Goal: Information Seeking & Learning: Learn about a topic

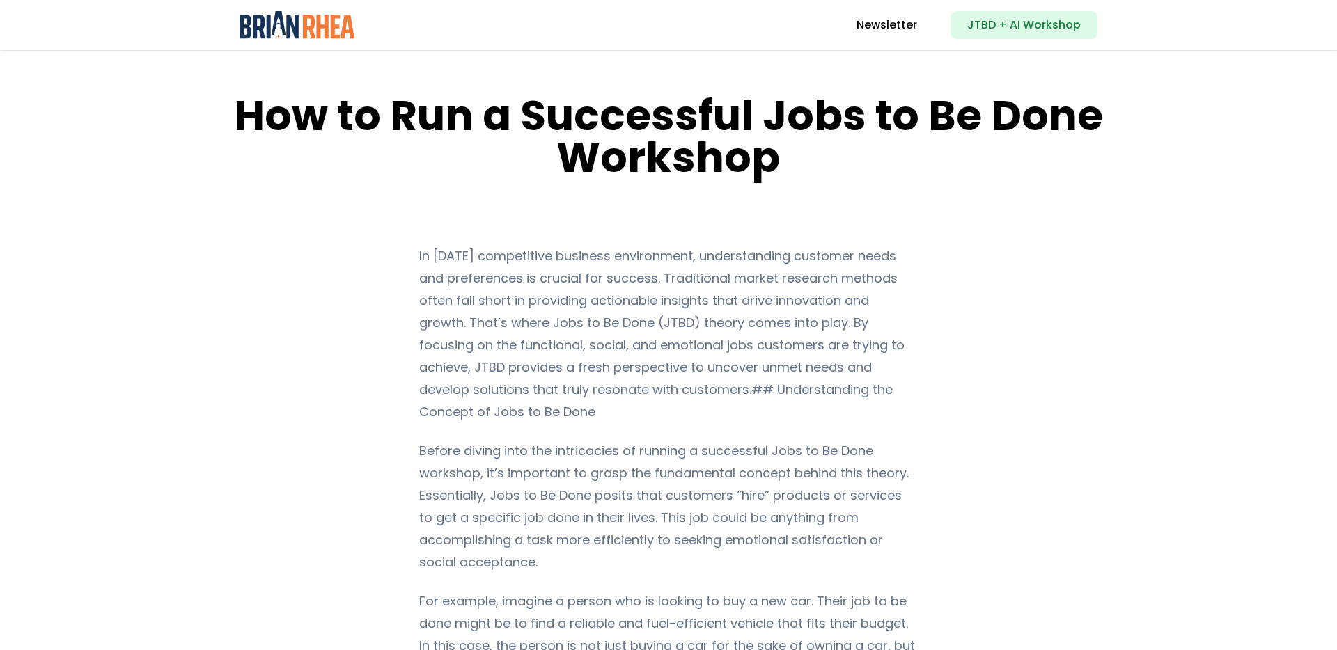
scroll to position [16, 0]
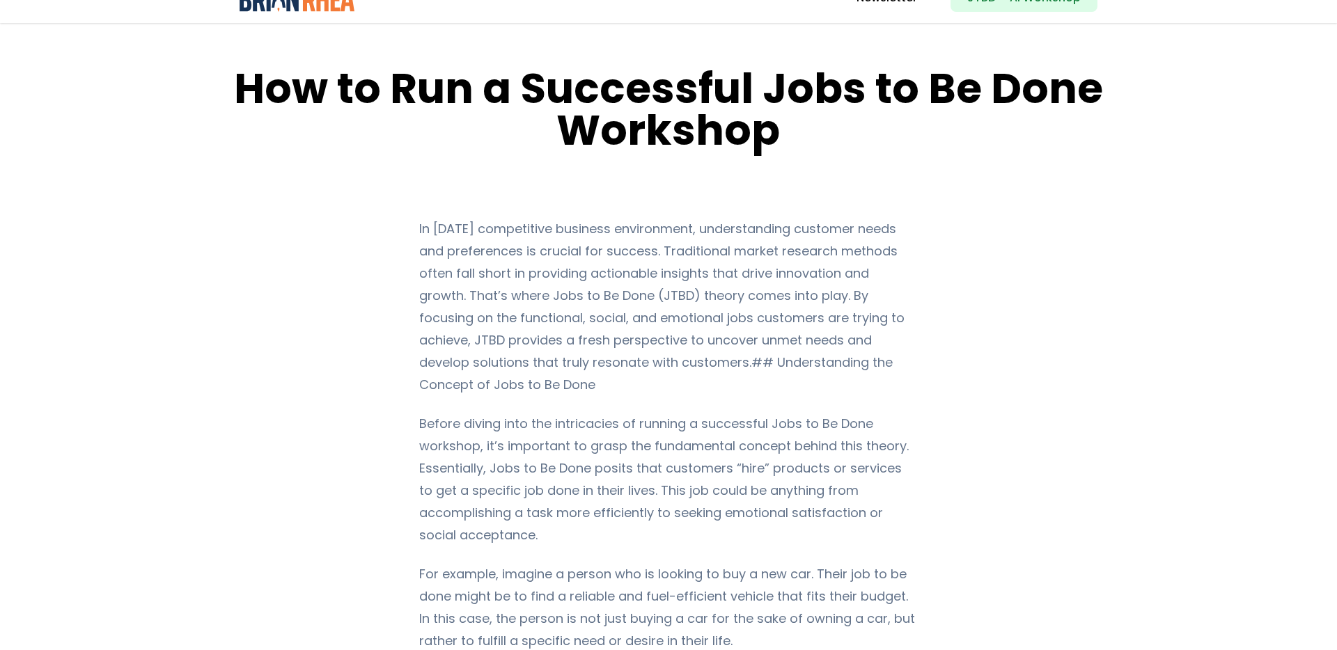
click at [809, 276] on p "In [DATE] competitive business environment, understanding customer needs and pr…" at bounding box center [668, 307] width 498 height 178
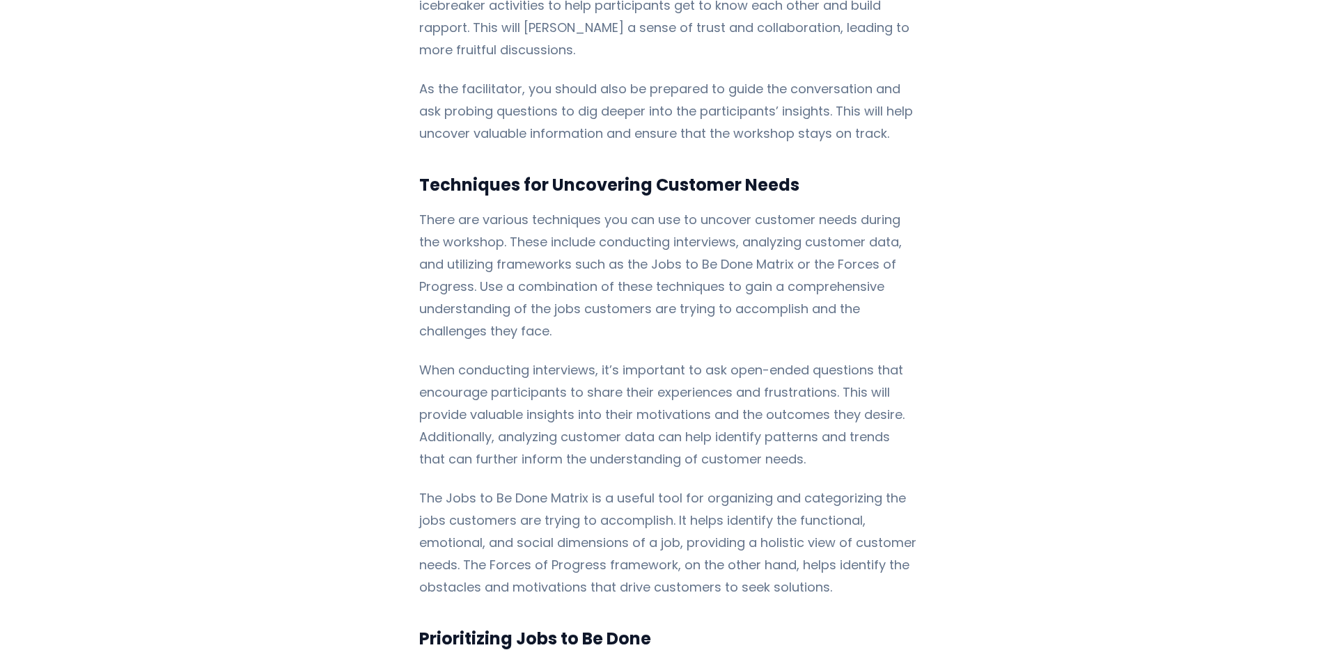
scroll to position [3399, 0]
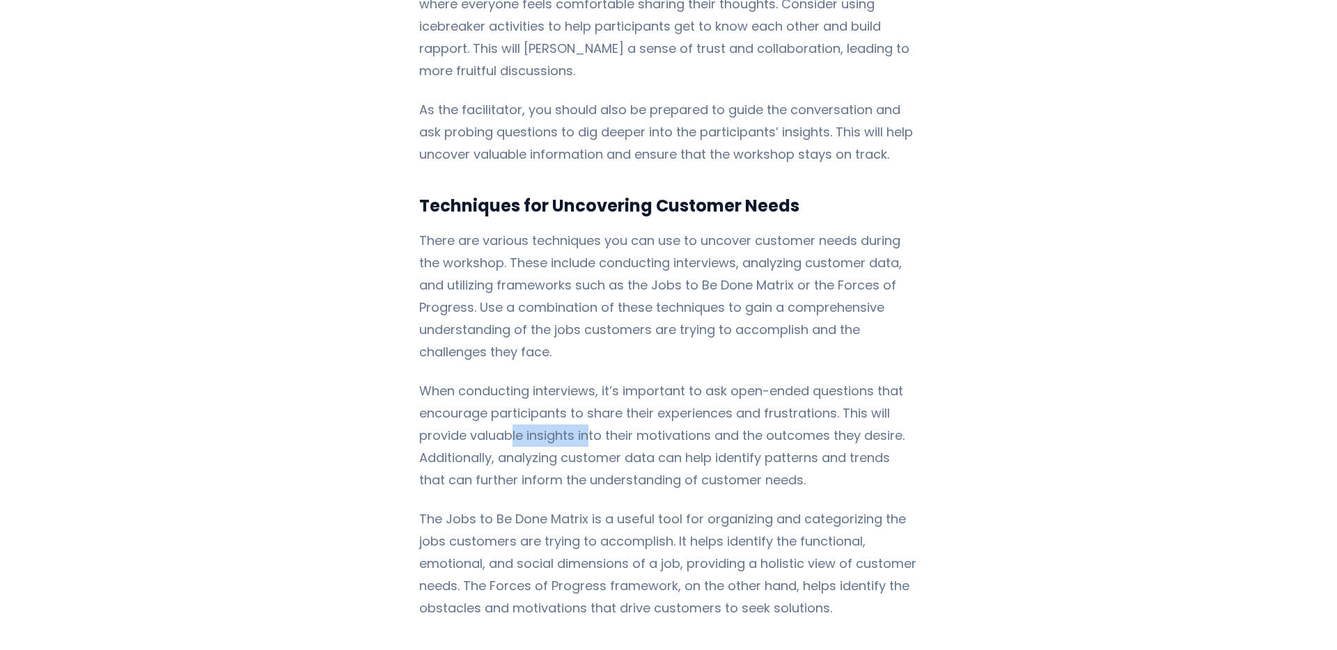
drag, startPoint x: 505, startPoint y: 349, endPoint x: 589, endPoint y: 349, distance: 84.2
click at [589, 380] on p "When conducting interviews, it’s important to ask open-ended questions that enc…" at bounding box center [668, 435] width 498 height 111
drag, startPoint x: 631, startPoint y: 349, endPoint x: 721, endPoint y: 349, distance: 89.8
click at [721, 380] on p "When conducting interviews, it’s important to ask open-ended questions that enc…" at bounding box center [668, 435] width 498 height 111
drag, startPoint x: 769, startPoint y: 351, endPoint x: 877, endPoint y: 351, distance: 107.9
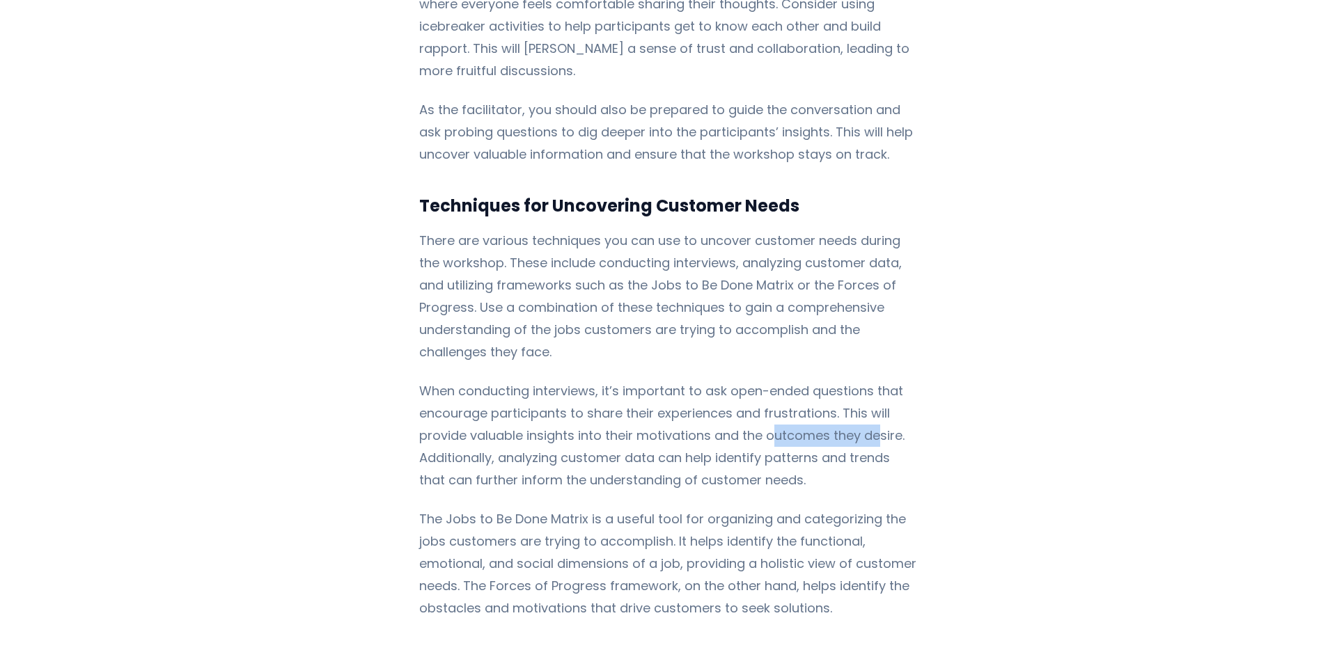
click at [877, 380] on p "When conducting interviews, it’s important to ask open-ended questions that enc…" at bounding box center [668, 435] width 498 height 111
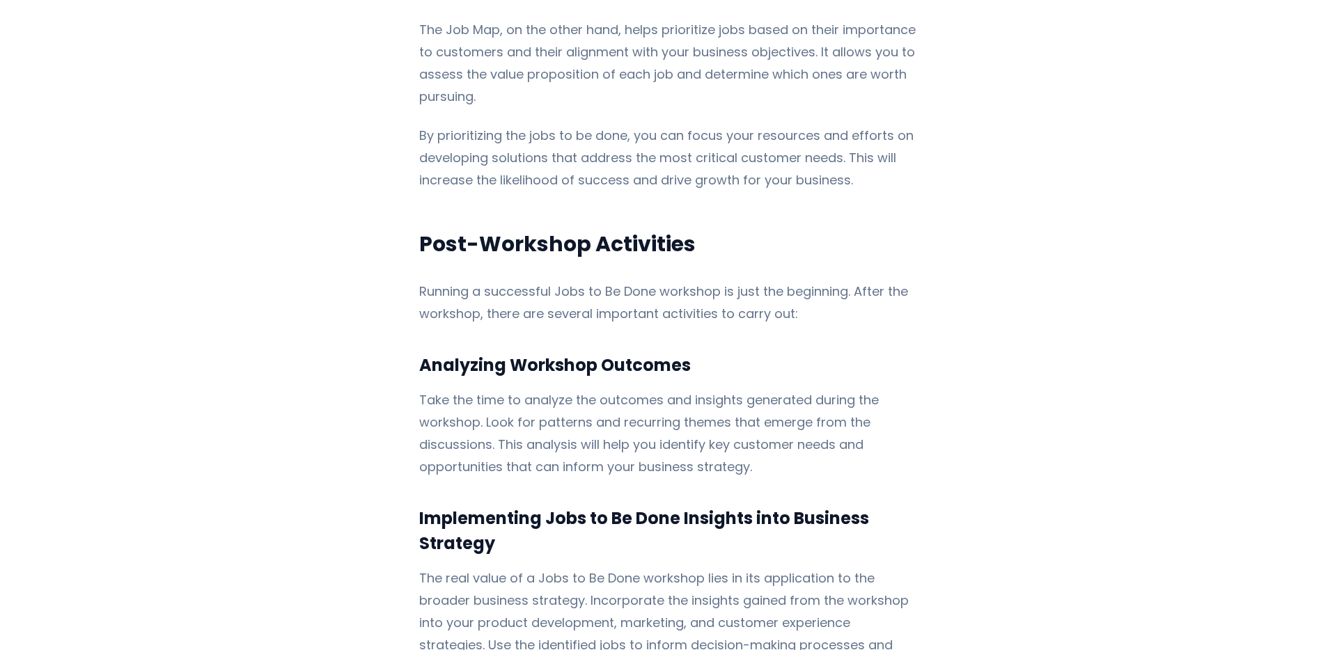
scroll to position [4322, 0]
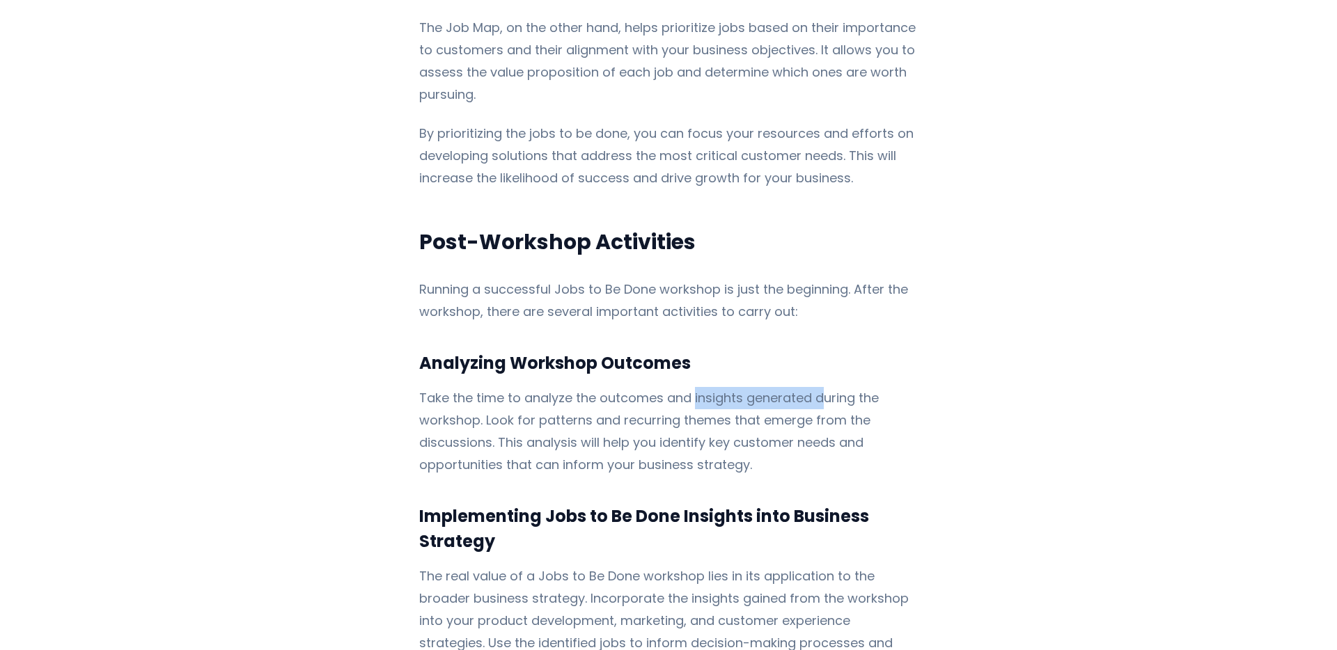
drag, startPoint x: 686, startPoint y: 283, endPoint x: 828, endPoint y: 283, distance: 142.0
click at [828, 387] on p "Take the time to analyze the outcomes and insights generated during the worksho…" at bounding box center [668, 431] width 498 height 89
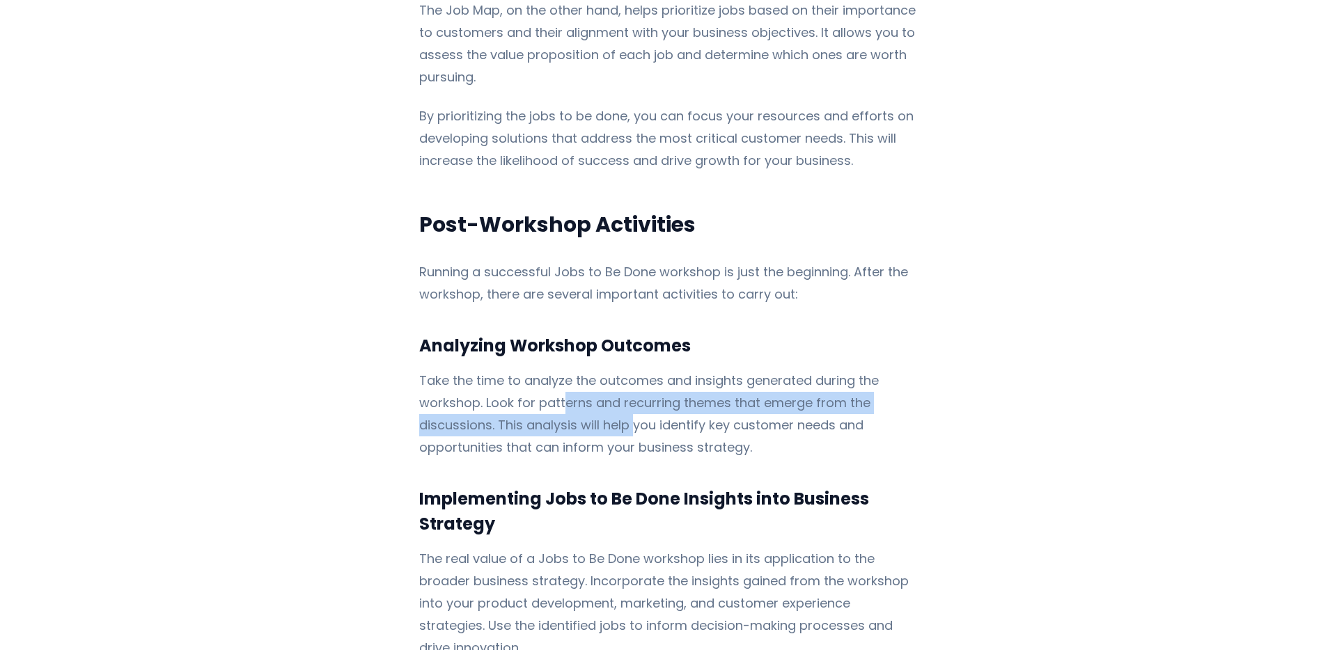
drag, startPoint x: 556, startPoint y: 292, endPoint x: 627, endPoint y: 321, distance: 76.8
click at [628, 370] on p "Take the time to analyze the outcomes and insights generated during the worksho…" at bounding box center [668, 414] width 498 height 89
click at [627, 370] on p "Take the time to analyze the outcomes and insights generated during the worksho…" at bounding box center [668, 414] width 498 height 89
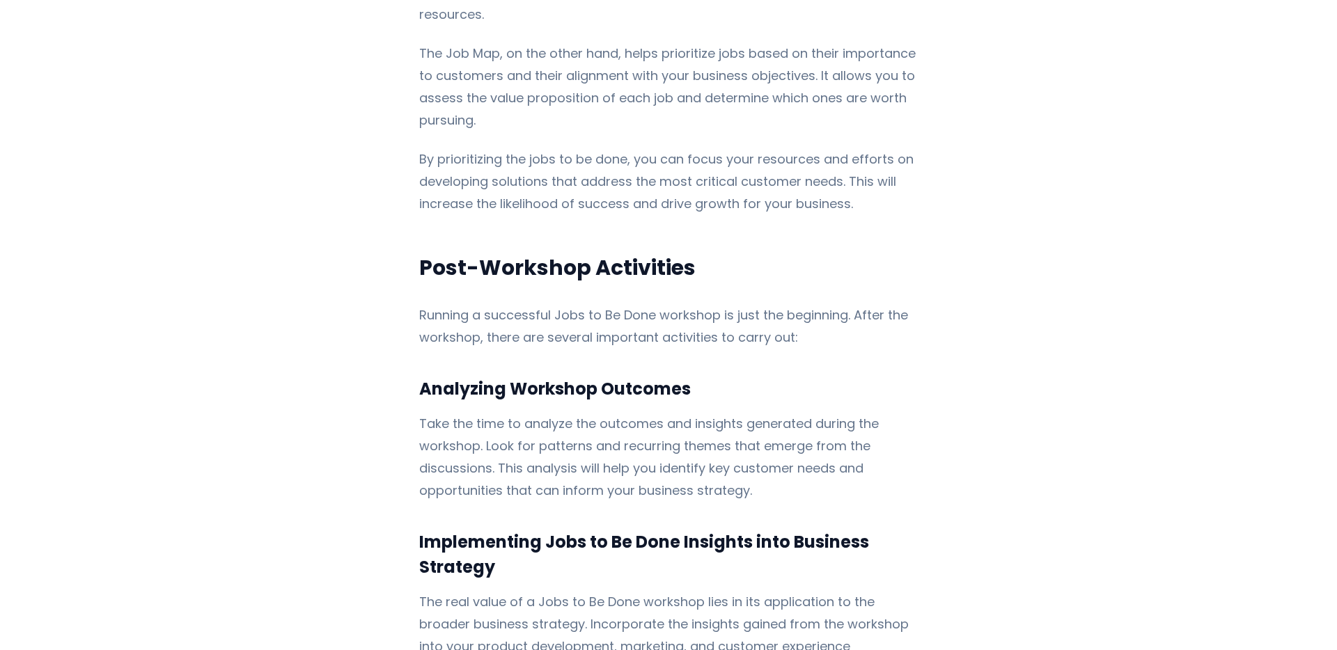
scroll to position [4269, 0]
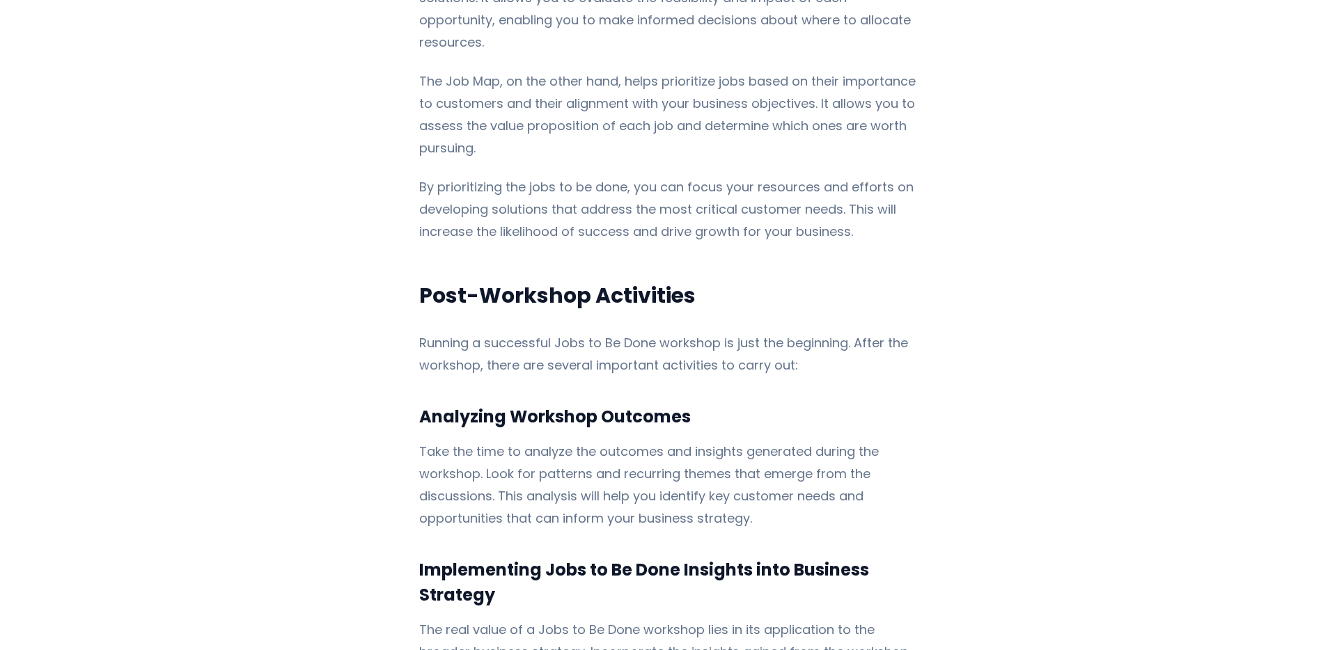
click at [647, 332] on p "Running a successful Jobs to Be Done workshop is just the beginning. After the …" at bounding box center [668, 354] width 498 height 45
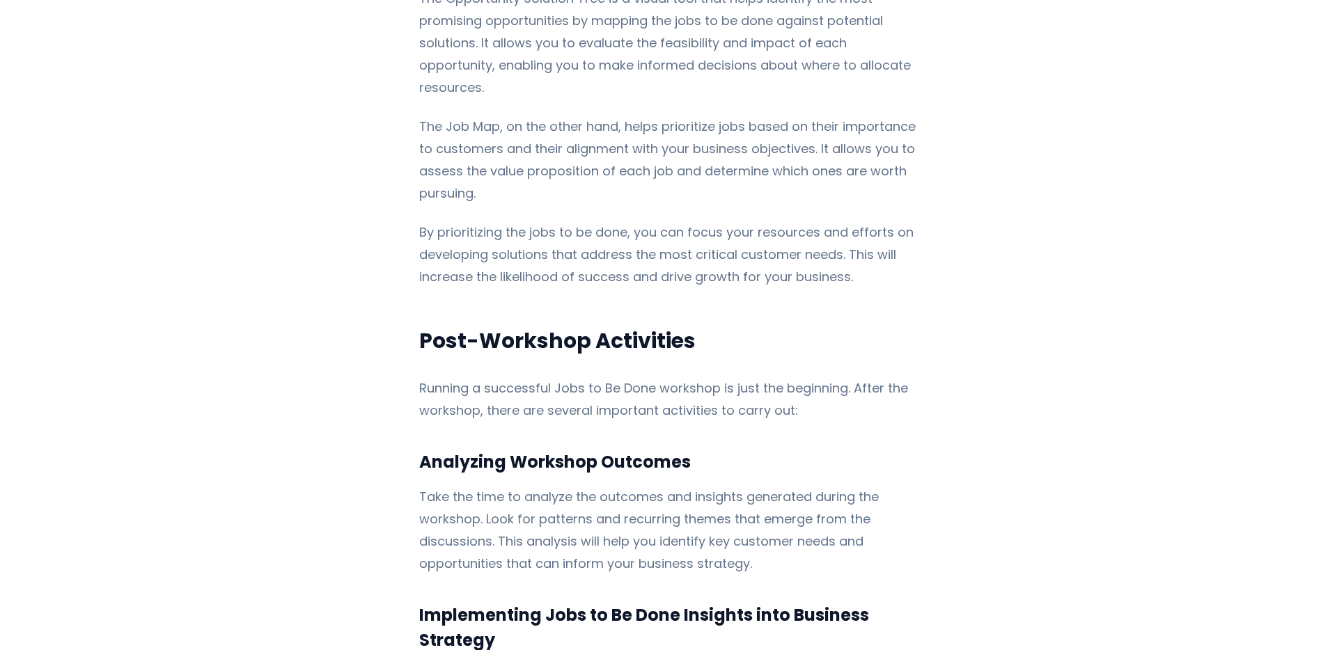
scroll to position [4195, 0]
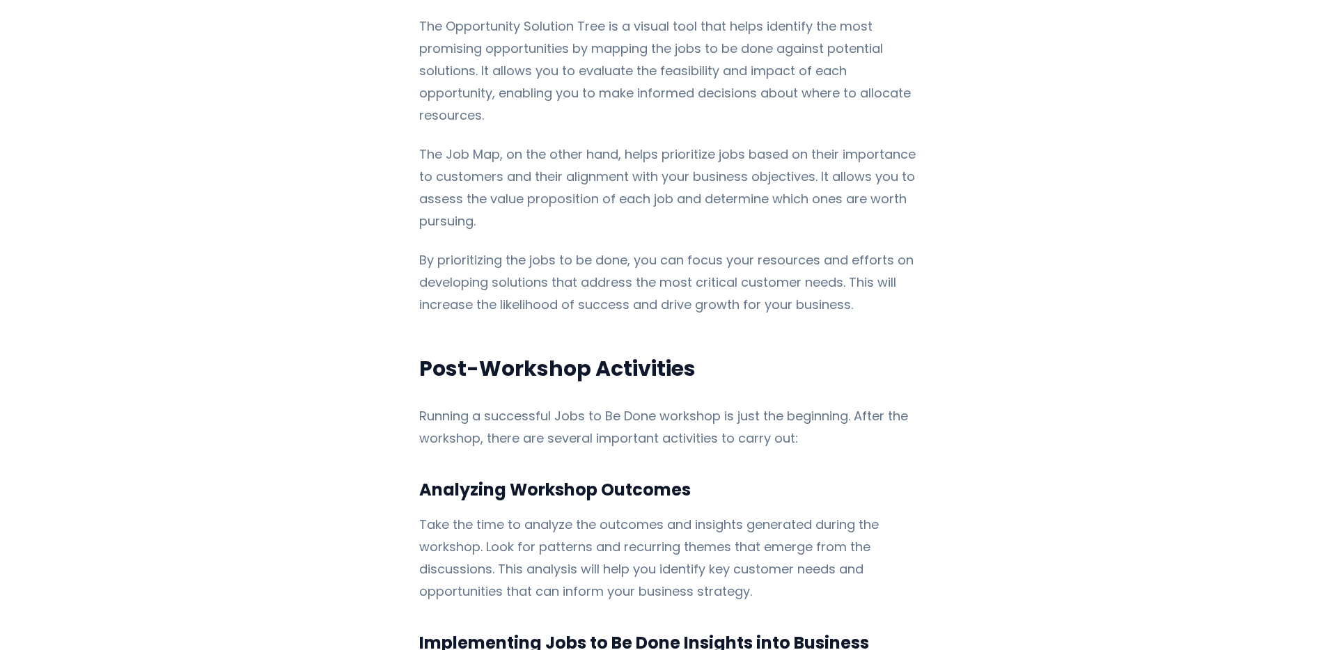
click at [590, 143] on p "The Job Map, on the other hand, helps prioritize jobs based on their importance…" at bounding box center [668, 187] width 498 height 89
